Goal: Find specific page/section: Find specific page/section

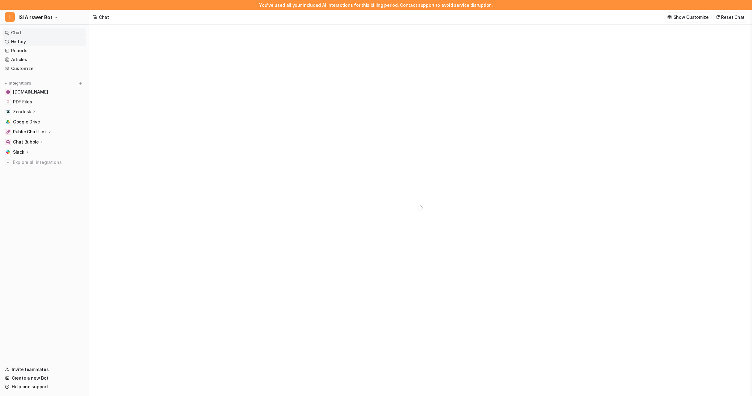
type textarea "**********"
click at [14, 52] on link "Reports" at bounding box center [44, 50] width 84 height 9
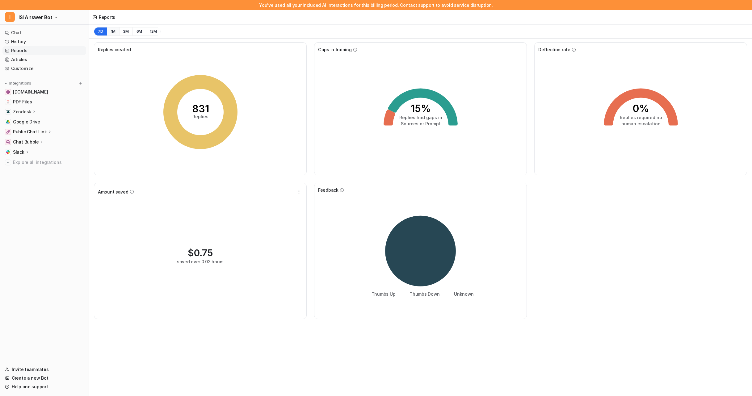
click at [115, 32] on button "1M" at bounding box center [113, 31] width 13 height 9
click at [18, 52] on link "Reports" at bounding box center [44, 50] width 84 height 9
click at [23, 44] on link "History" at bounding box center [44, 41] width 84 height 9
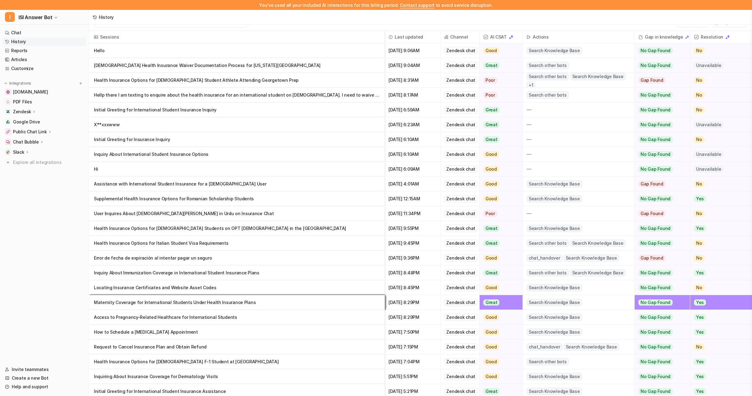
click at [535, 36] on h2 "Actions" at bounding box center [541, 37] width 16 height 12
click at [530, 36] on img at bounding box center [529, 37] width 4 height 4
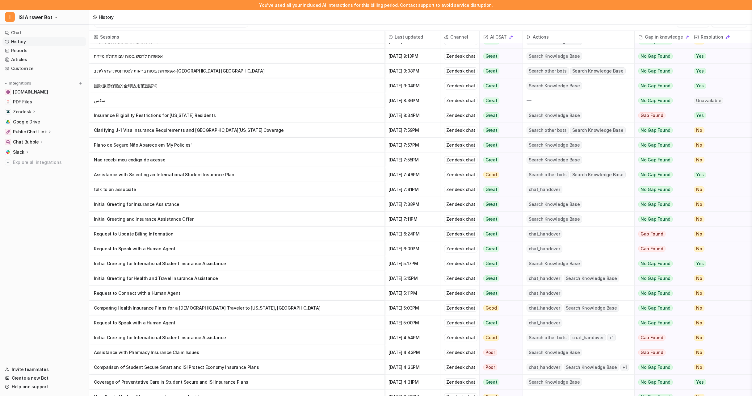
scroll to position [1026, 0]
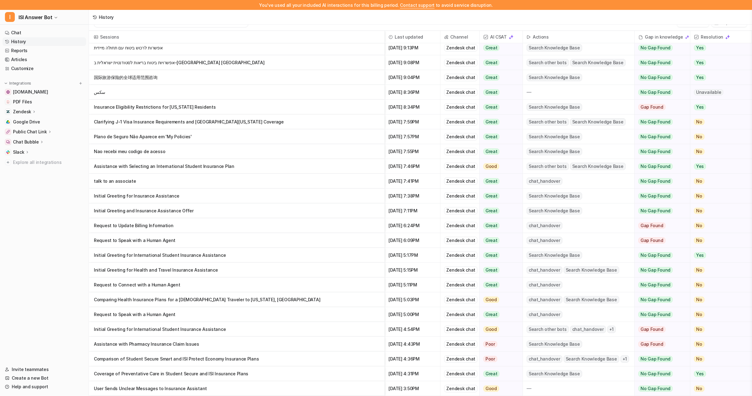
click at [122, 181] on p "talk to an associate" at bounding box center [237, 181] width 286 height 15
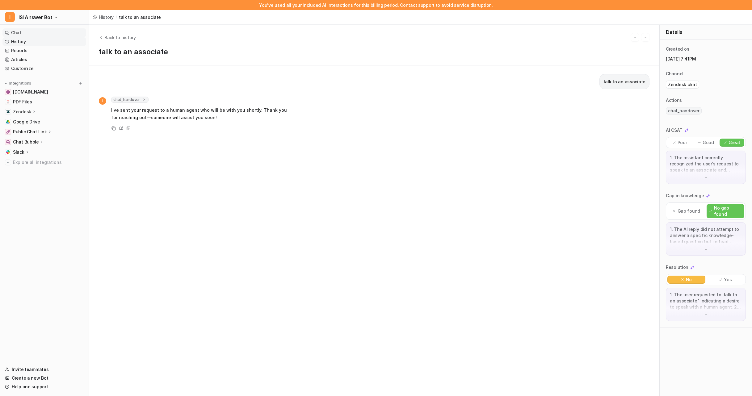
click at [11, 32] on link "Chat" at bounding box center [44, 32] width 84 height 9
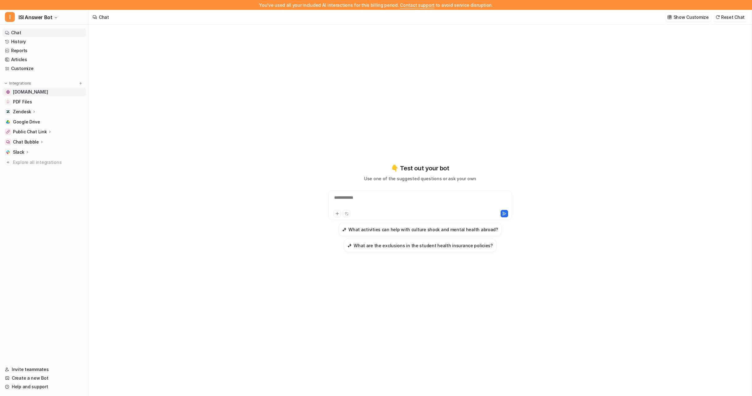
type textarea "**********"
